Goal: Communication & Community: Ask a question

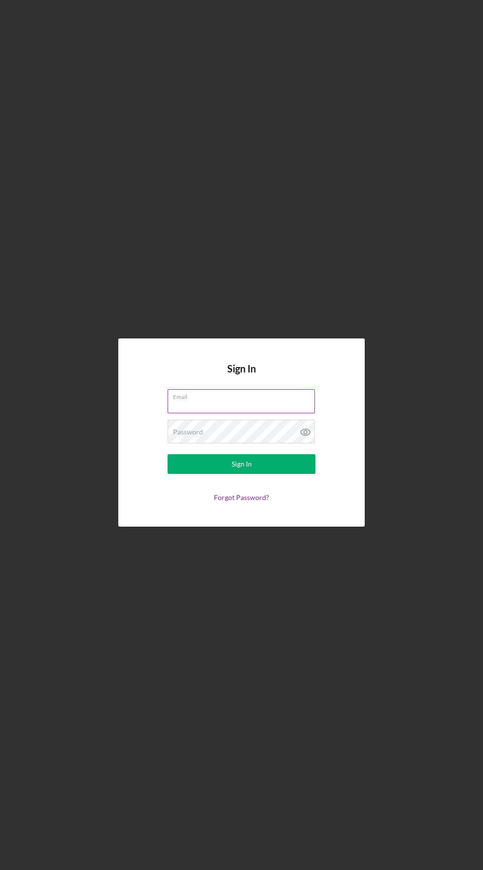
click at [250, 413] on input "Email" at bounding box center [240, 401] width 147 height 24
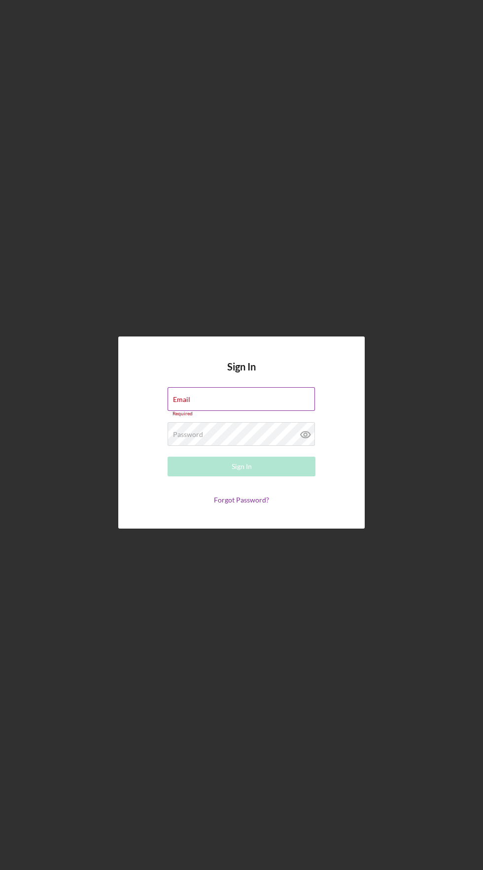
type input "[EMAIL_ADDRESS][DOMAIN_NAME]"
click at [167, 456] on button "Sign In" at bounding box center [241, 466] width 148 height 20
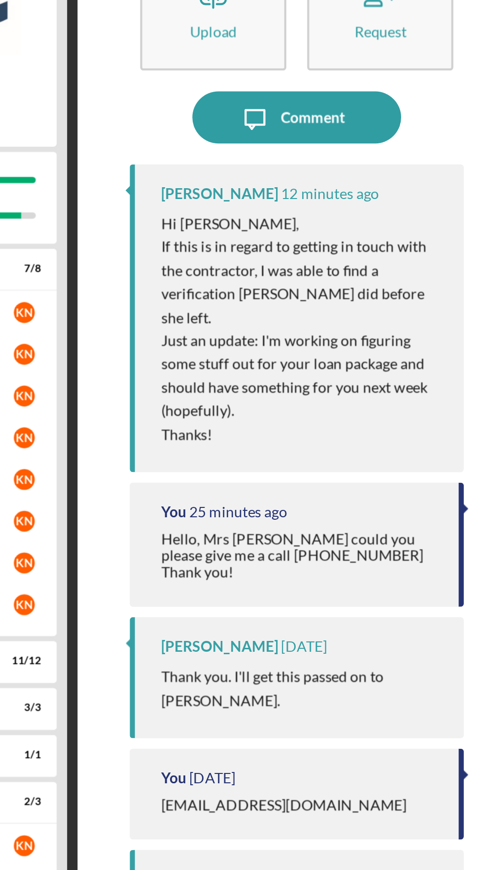
scroll to position [18, 0]
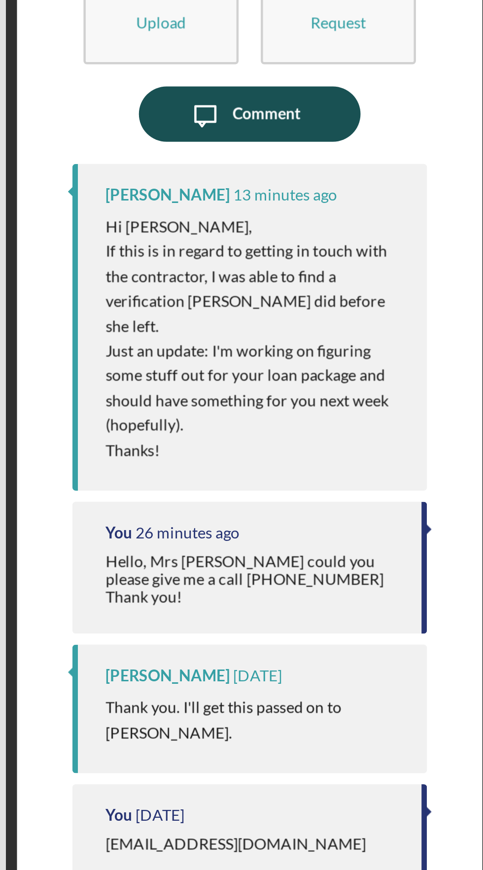
click at [387, 116] on div "Comment" at bounding box center [382, 128] width 30 height 25
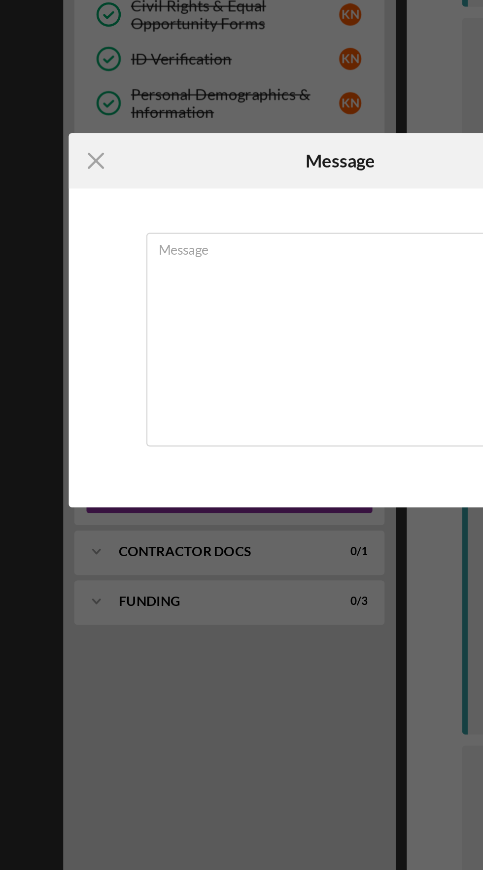
scroll to position [18, 0]
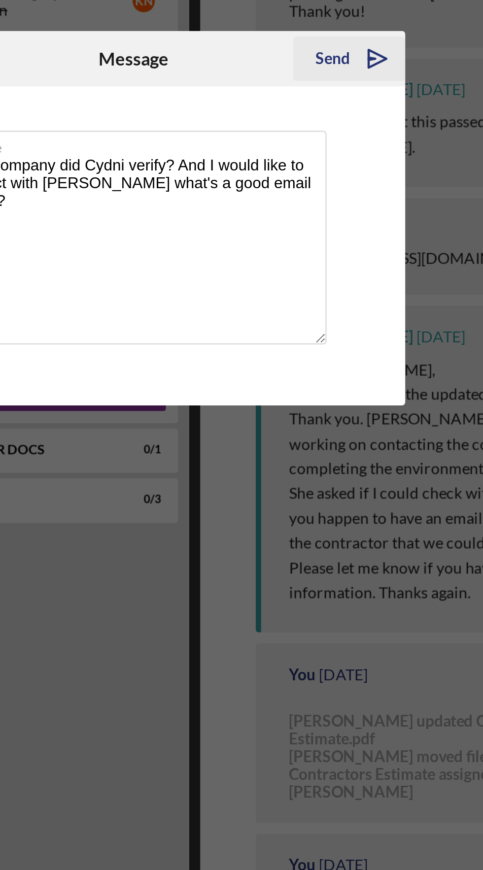
type textarea "What company did Cydni verify? And I would like to connect with [PERSON_NAME] w…"
click at [334, 368] on div "Send" at bounding box center [329, 364] width 15 height 20
